Goal: Information Seeking & Learning: Learn about a topic

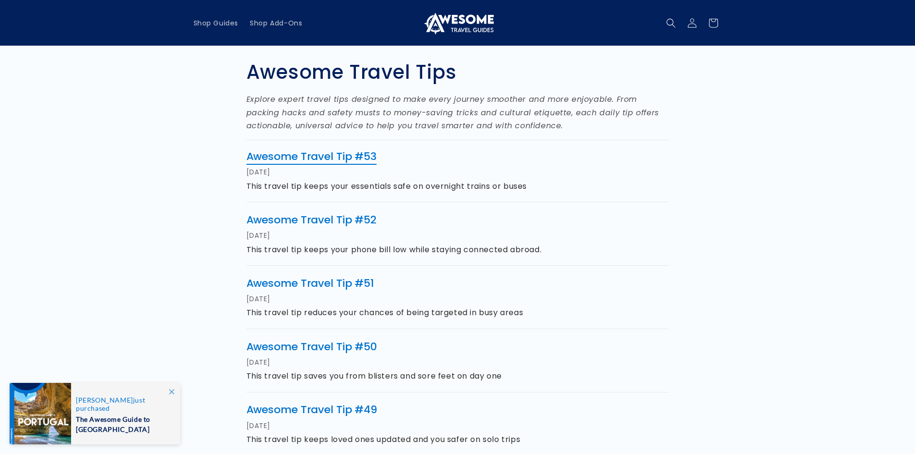
click at [315, 157] on link "Awesome Travel Tip #53" at bounding box center [311, 156] width 131 height 15
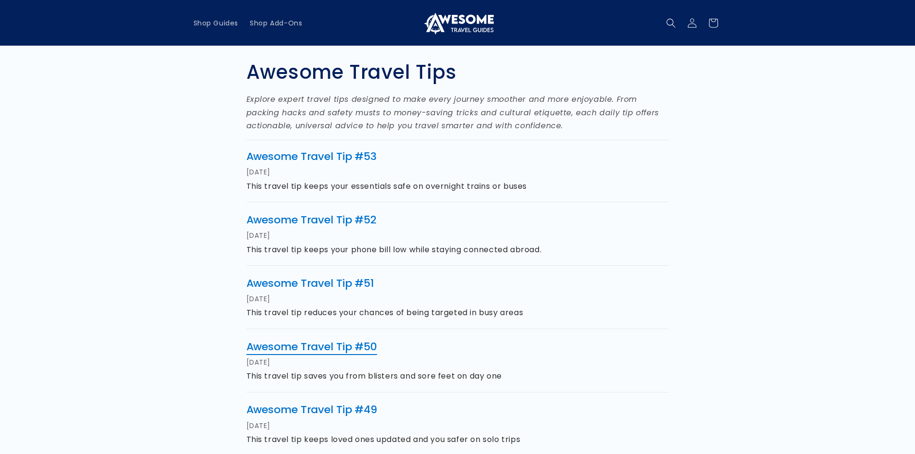
click at [298, 347] on link "Awesome Travel Tip #50" at bounding box center [311, 346] width 131 height 15
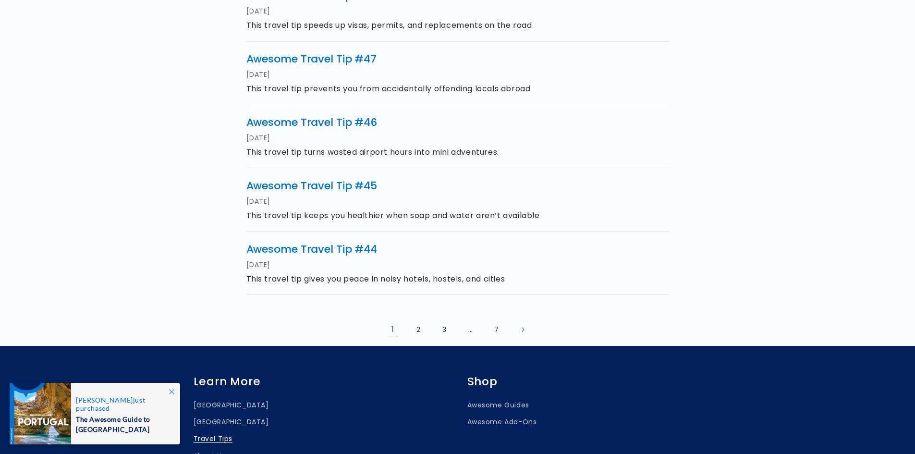
scroll to position [508, 0]
